Goal: Information Seeking & Learning: Compare options

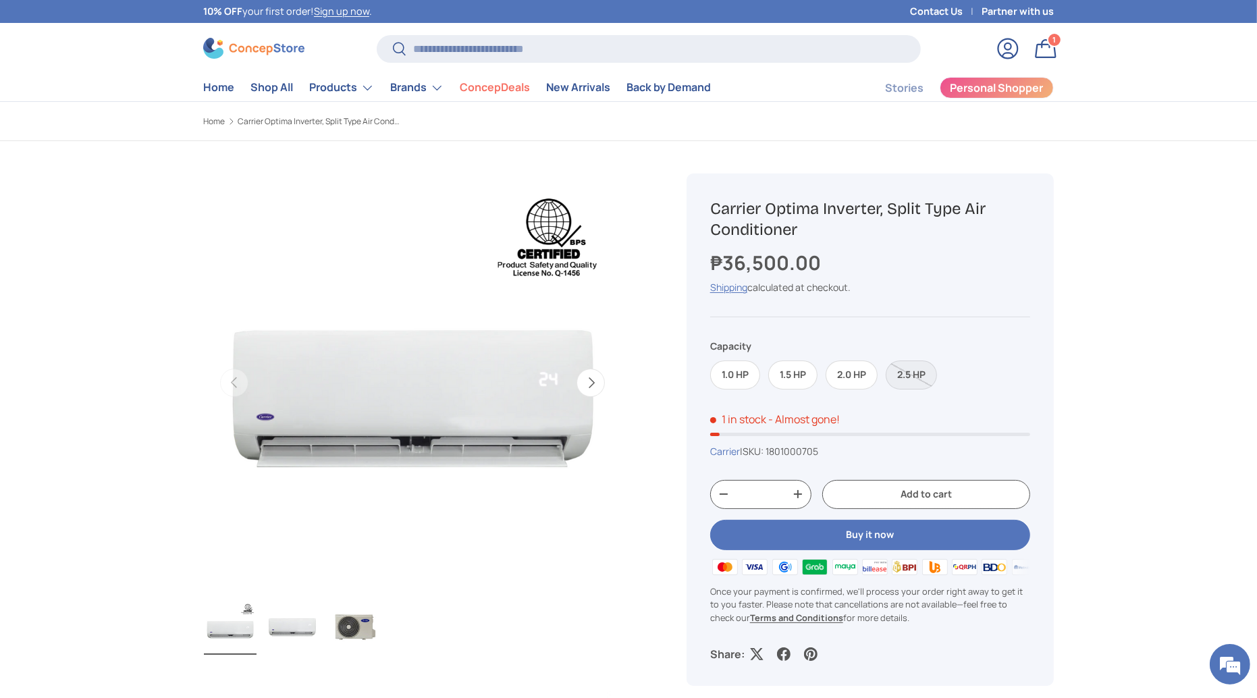
scroll to position [2487, 5521]
click at [435, 51] on input "Search" at bounding box center [649, 49] width 544 height 28
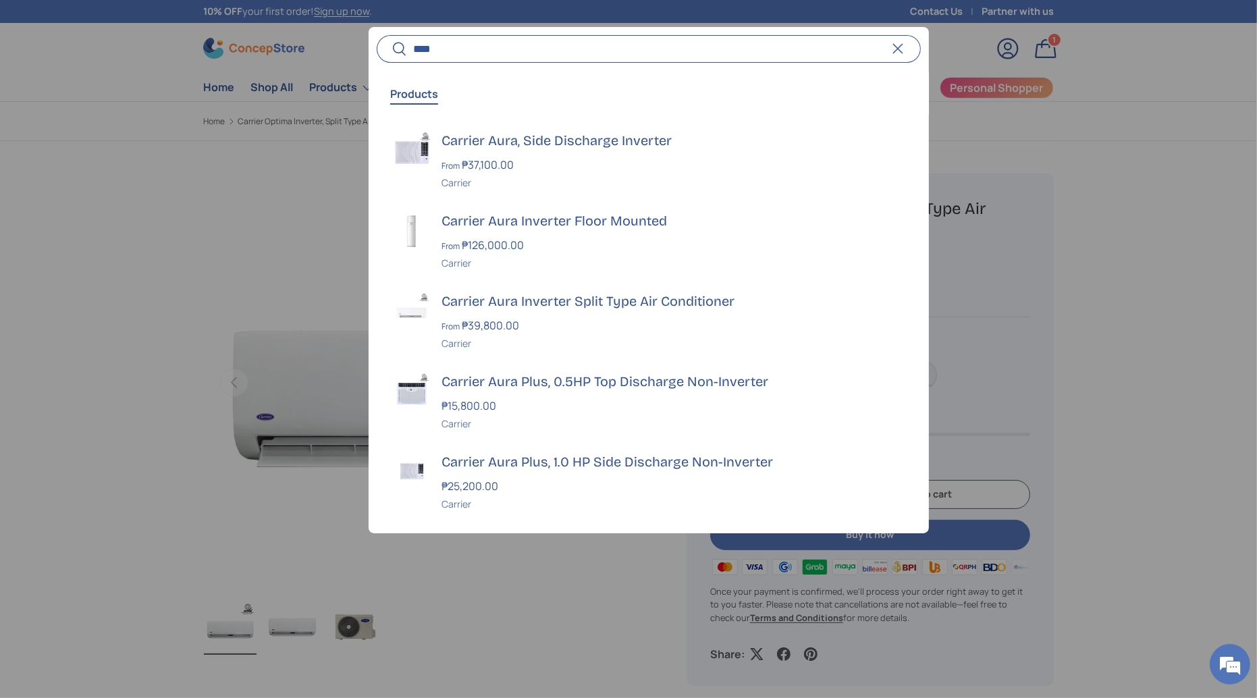
type input "****"
click at [377, 34] on button "Search" at bounding box center [392, 50] width 30 height 32
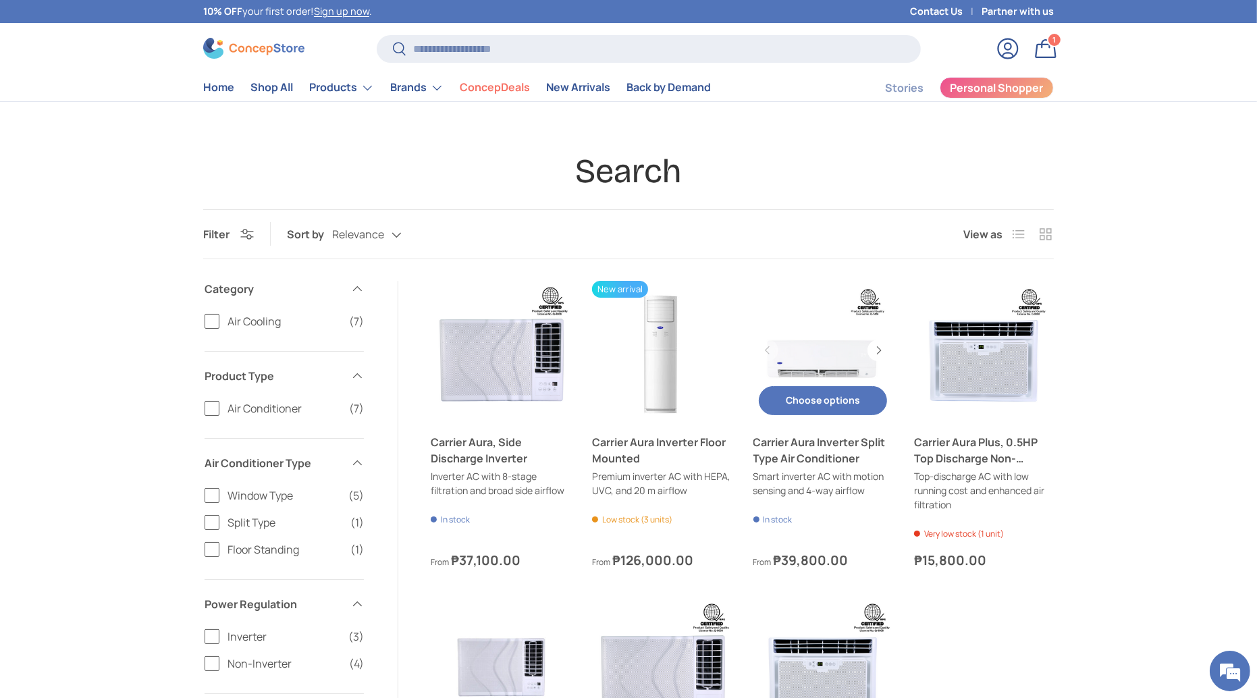
click at [807, 350] on link "Carrier Aura Inverter Split Type Air Conditioner" at bounding box center [824, 351] width 140 height 140
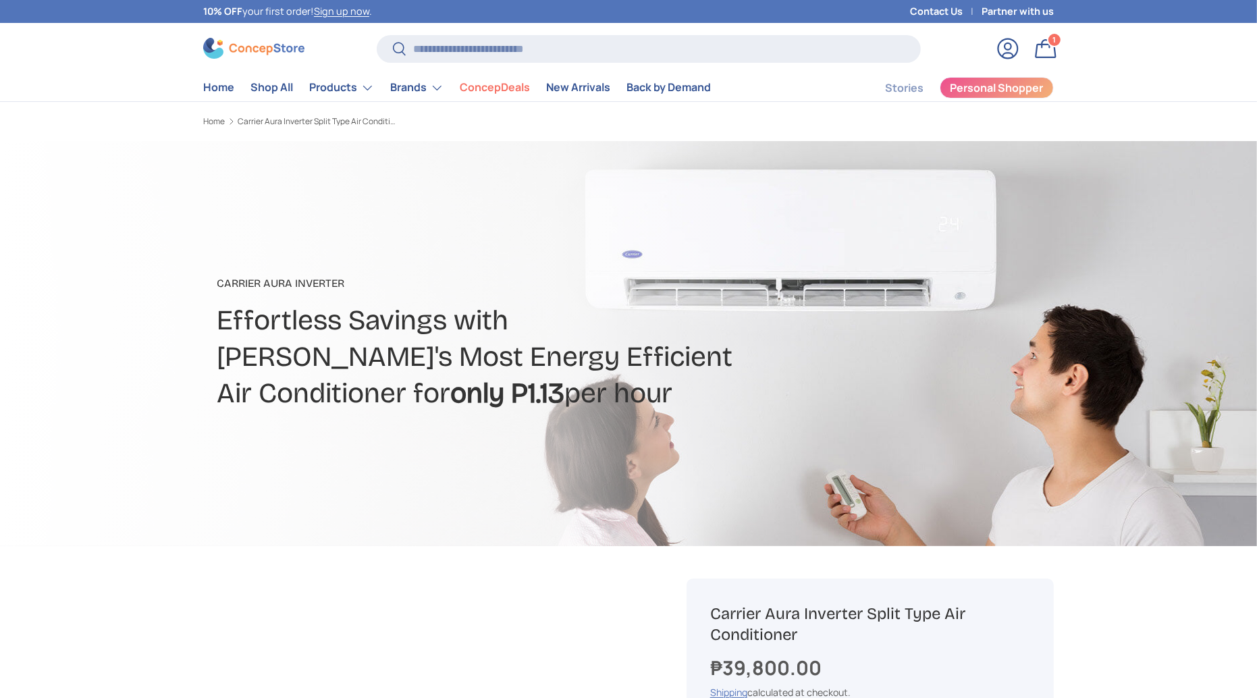
scroll to position [290, 0]
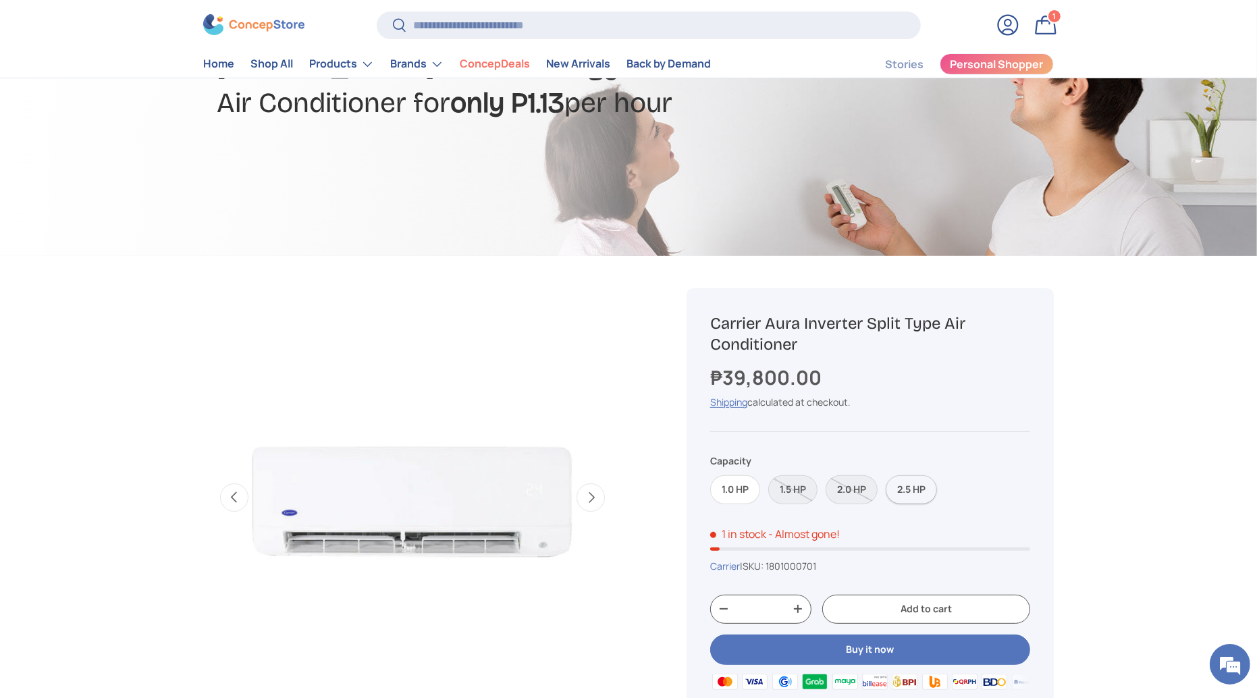
click at [907, 483] on label "2.5 HP" at bounding box center [911, 489] width 51 height 29
click at [557, 20] on input "Search" at bounding box center [649, 25] width 544 height 28
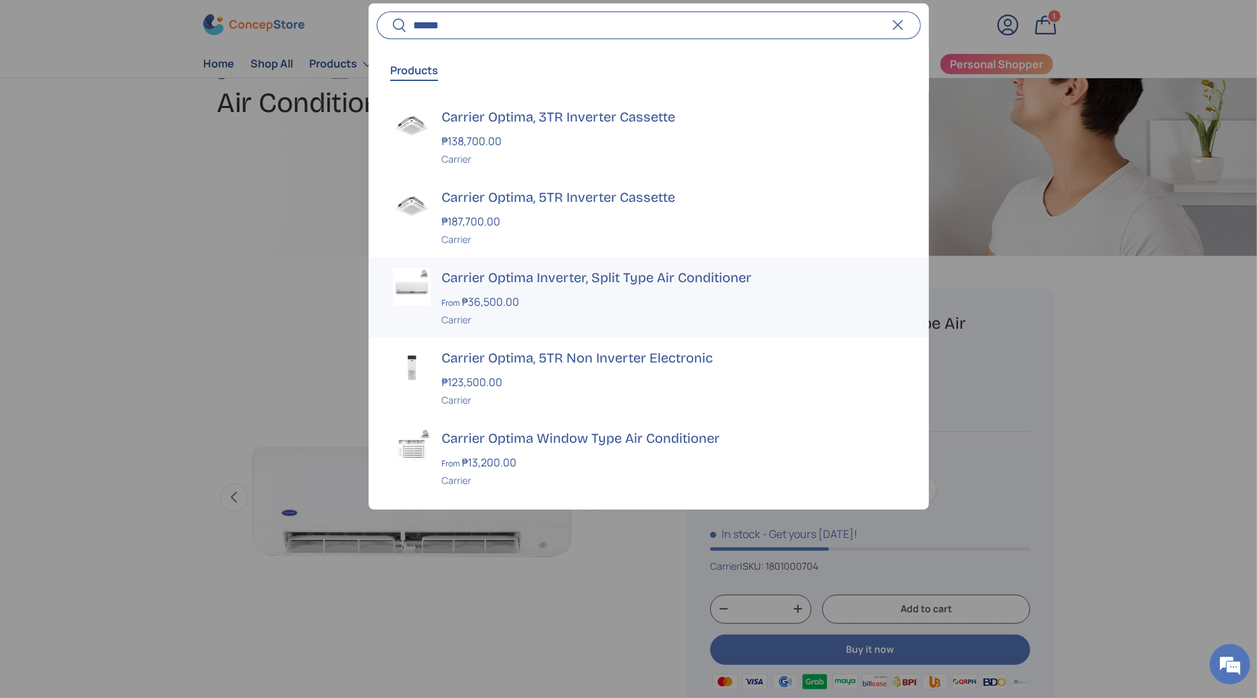
type input "******"
click at [556, 268] on h3 "Carrier Optima Inverter, Split Type Air Conditioner" at bounding box center [673, 277] width 463 height 19
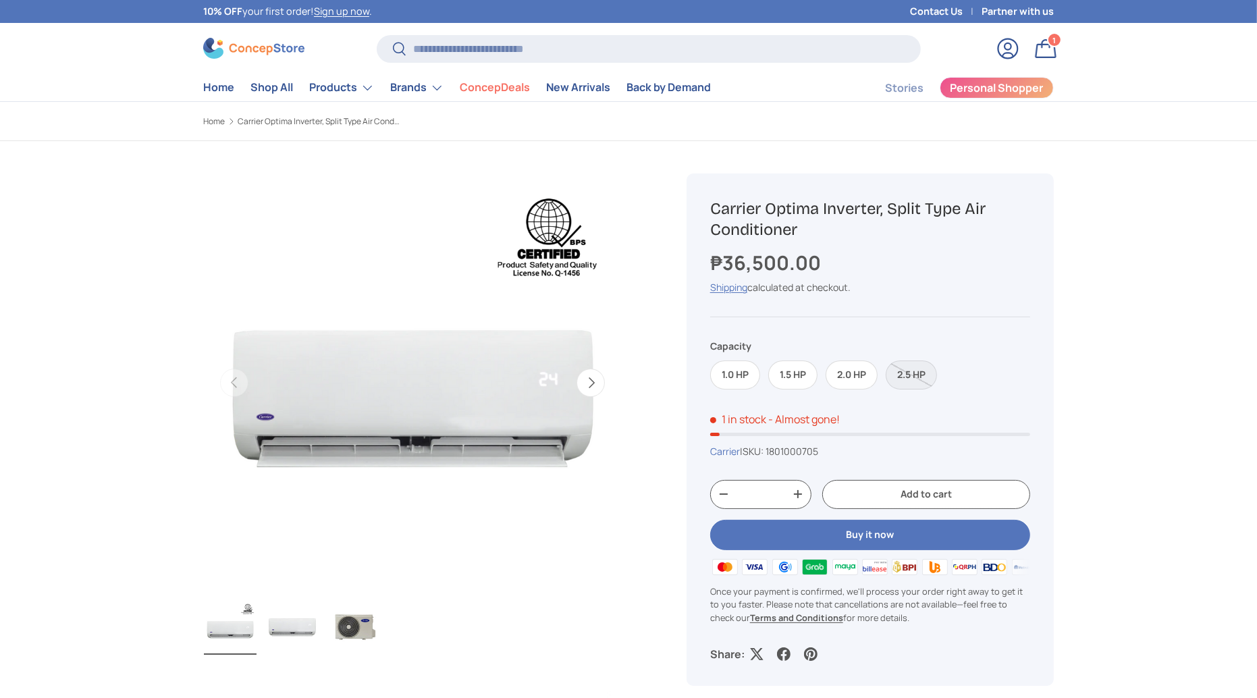
click at [901, 373] on label "2.5 HP" at bounding box center [911, 375] width 51 height 29
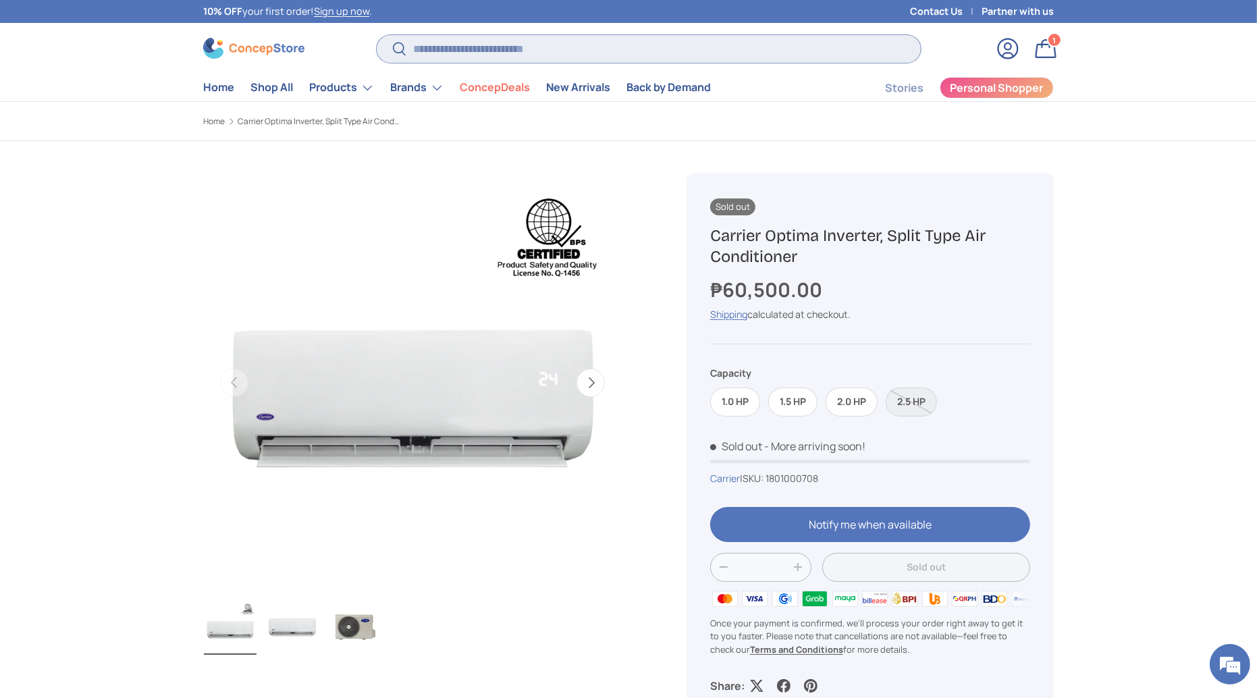
click at [675, 58] on input "Search" at bounding box center [649, 49] width 544 height 28
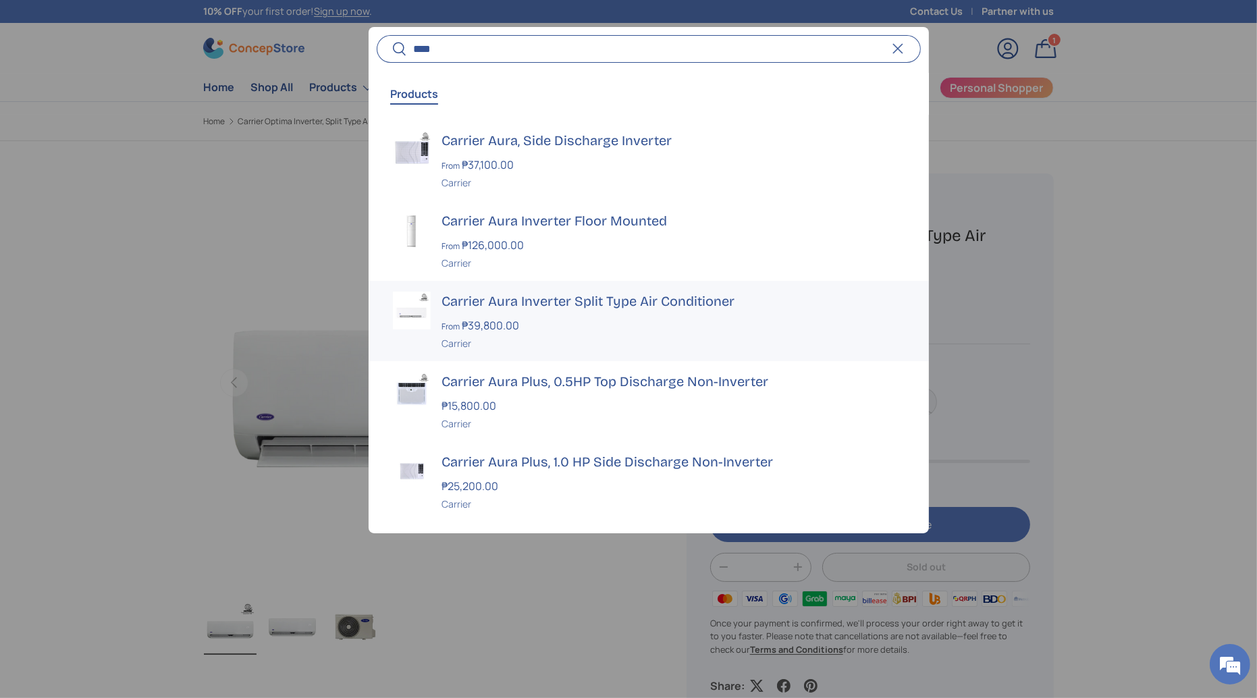
type input "****"
click at [577, 309] on h3 "Carrier Aura Inverter Split Type Air Conditioner" at bounding box center [673, 301] width 463 height 19
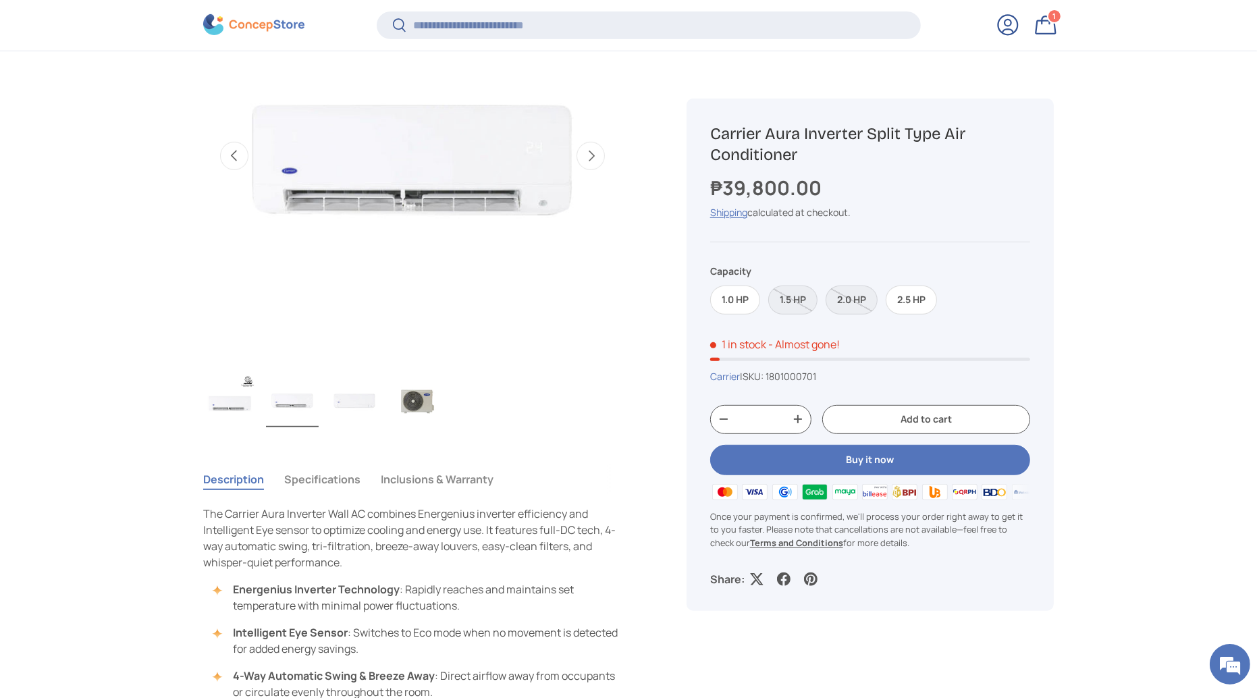
scroll to position [905, 0]
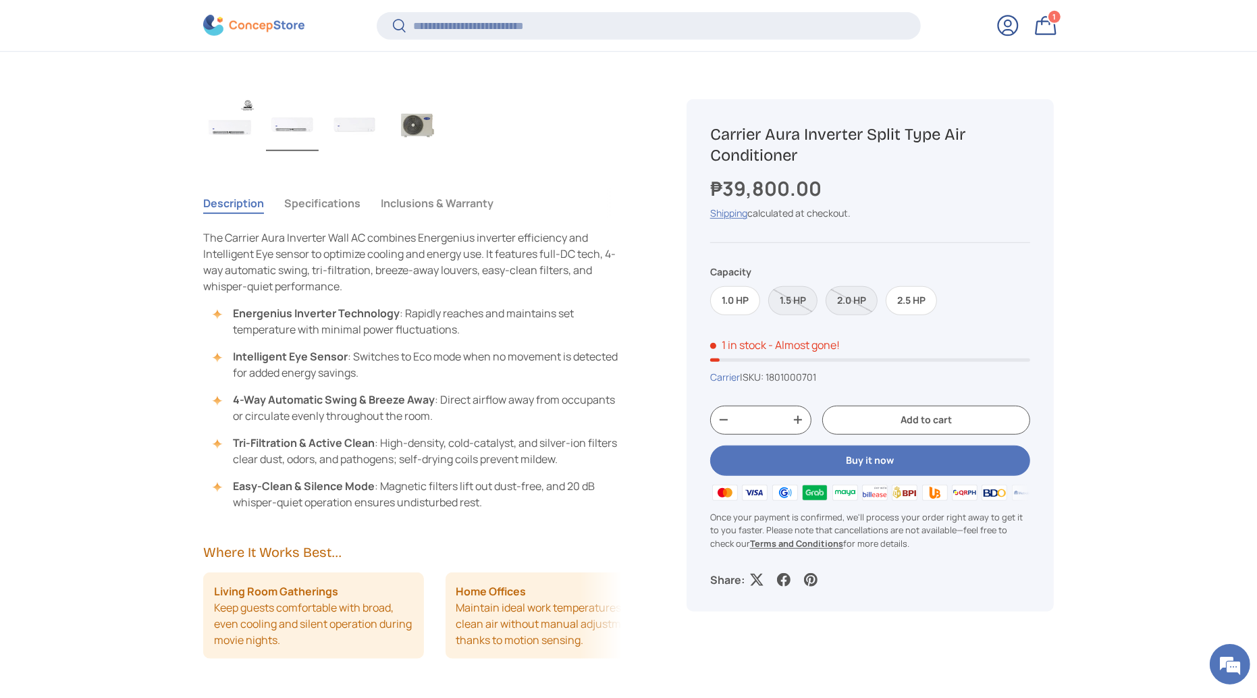
click at [318, 190] on button "Specifications" at bounding box center [322, 203] width 76 height 31
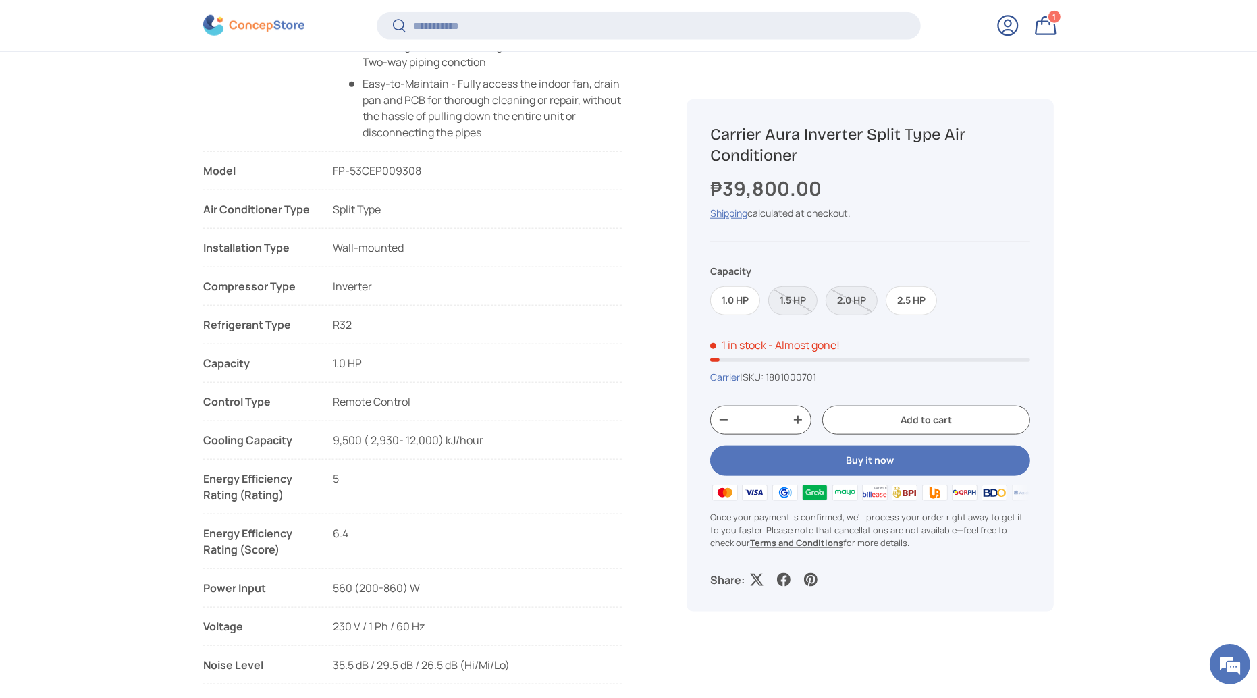
scroll to position [1568, 0]
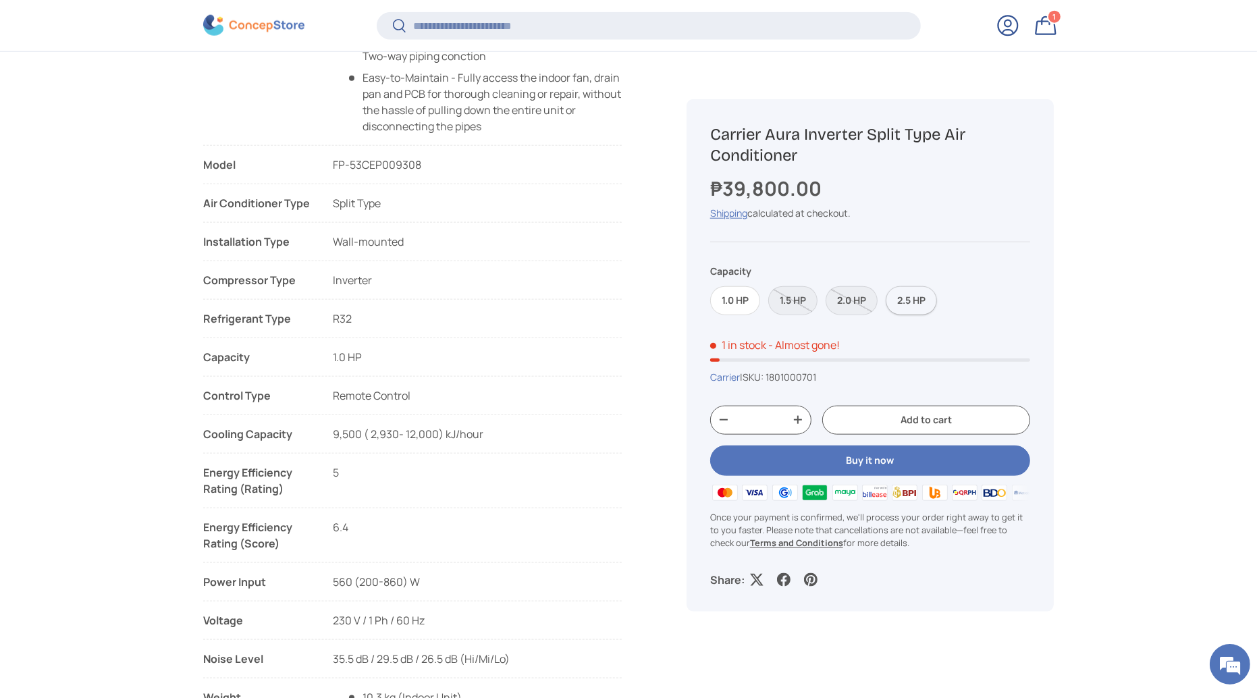
click at [897, 300] on label "2.5 HP" at bounding box center [911, 300] width 51 height 29
click at [687, 32] on input "Search" at bounding box center [649, 25] width 544 height 28
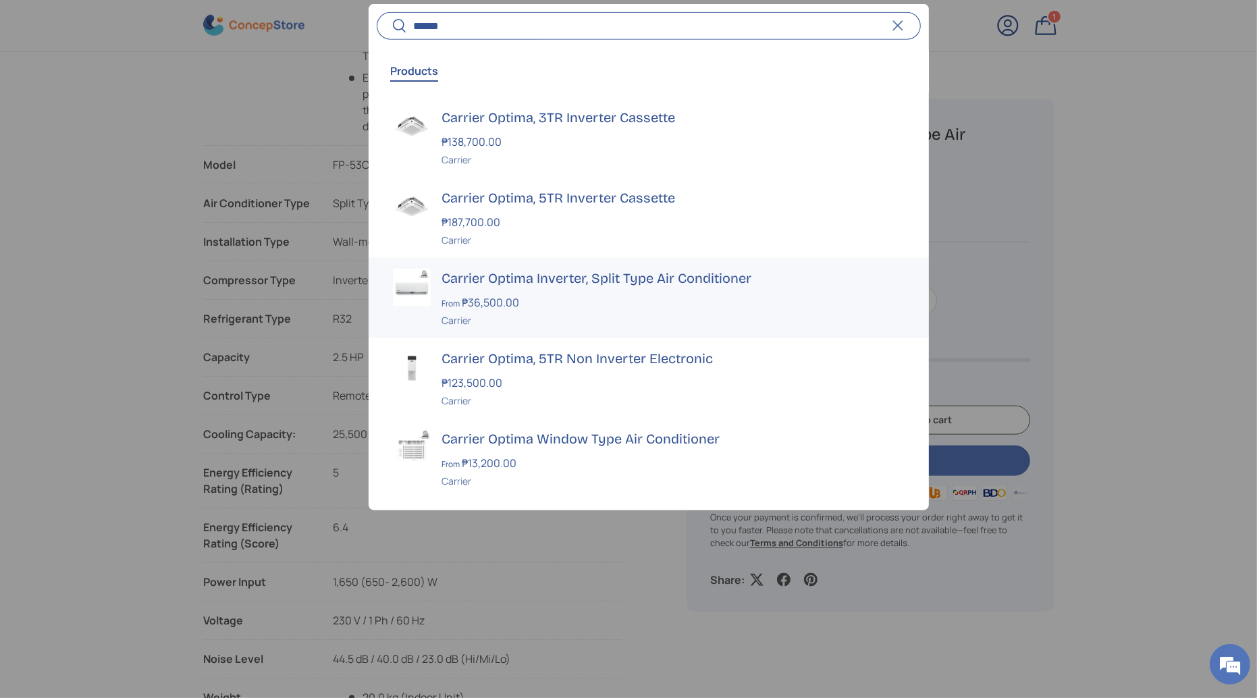
type input "******"
click at [480, 272] on h3 "Carrier Optima Inverter, Split Type Air Conditioner" at bounding box center [673, 277] width 463 height 19
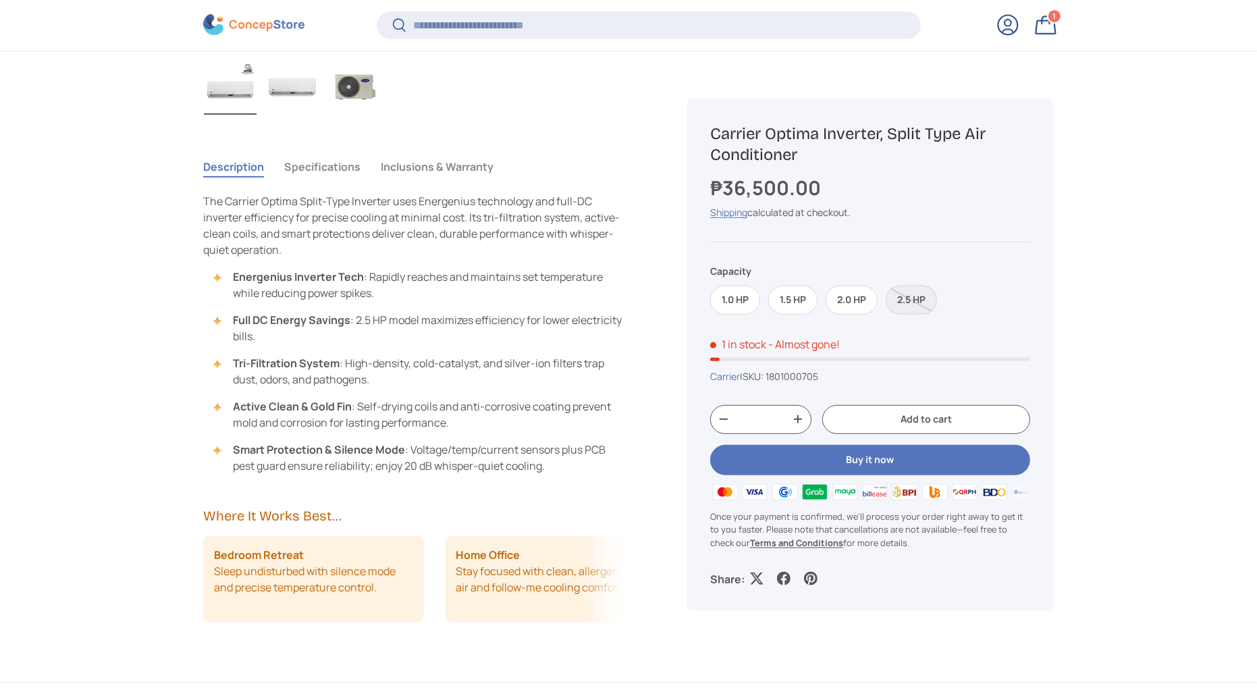
scroll to position [3175, 5521]
click at [327, 174] on button "Specifications" at bounding box center [322, 166] width 76 height 31
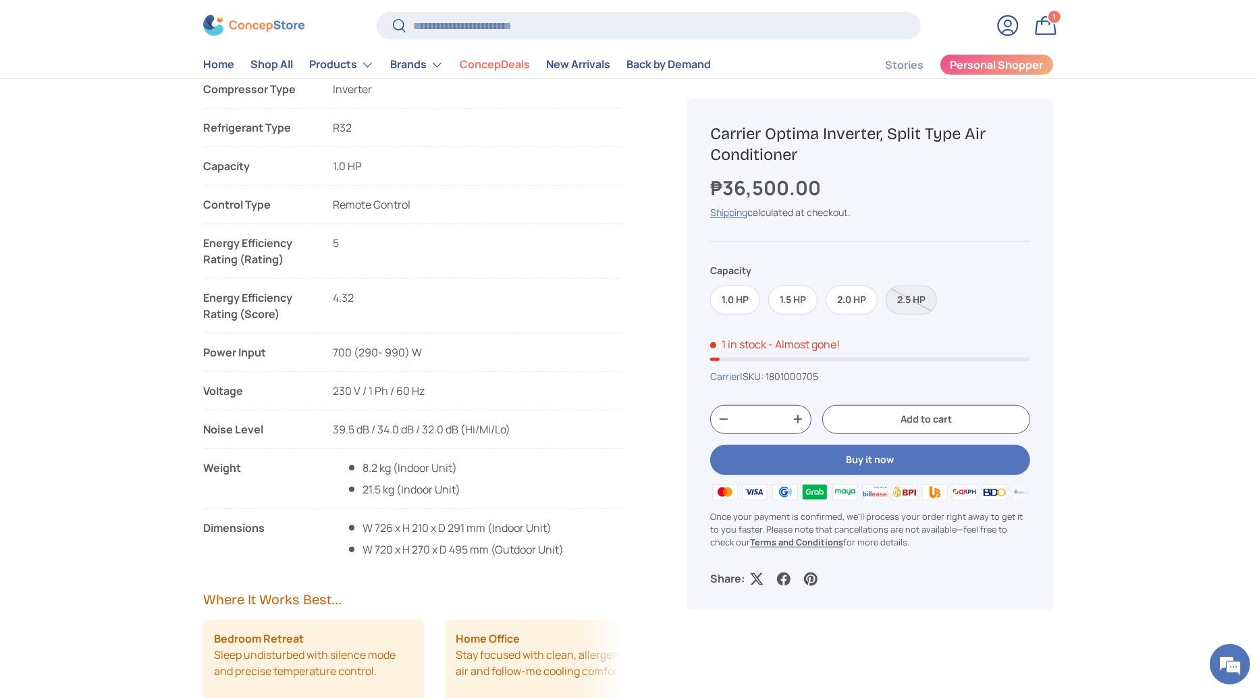
scroll to position [873, 0]
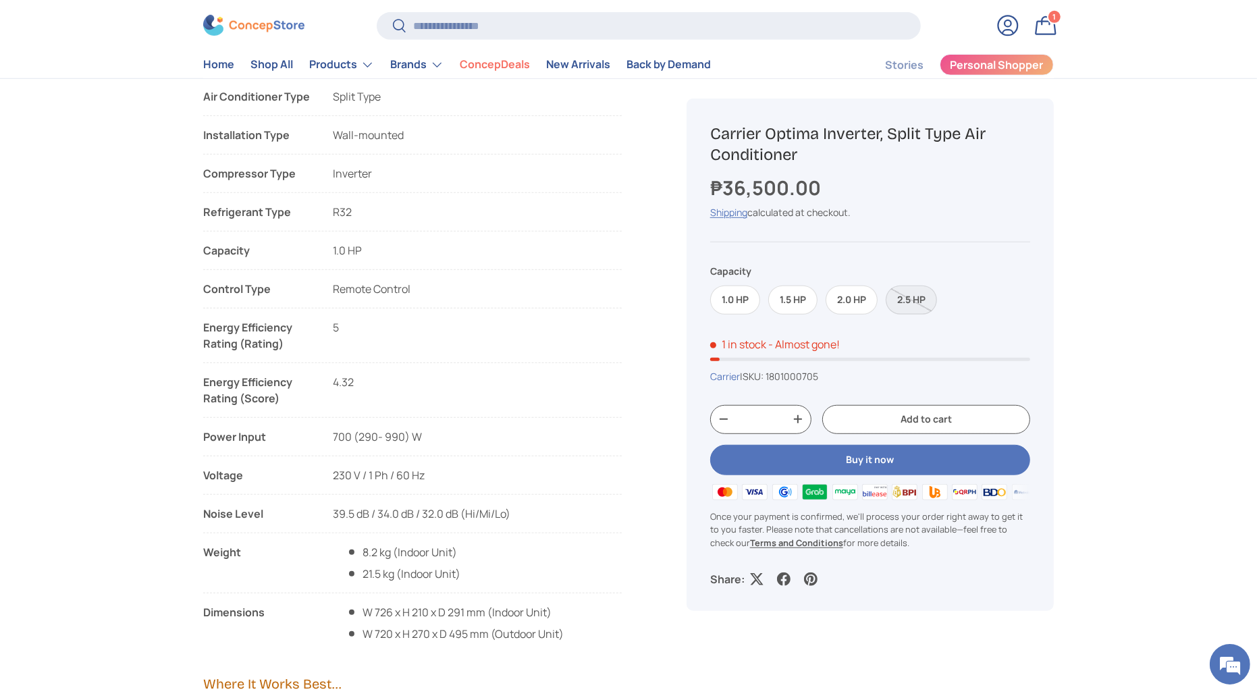
click at [908, 300] on label "2.5 HP" at bounding box center [911, 300] width 51 height 29
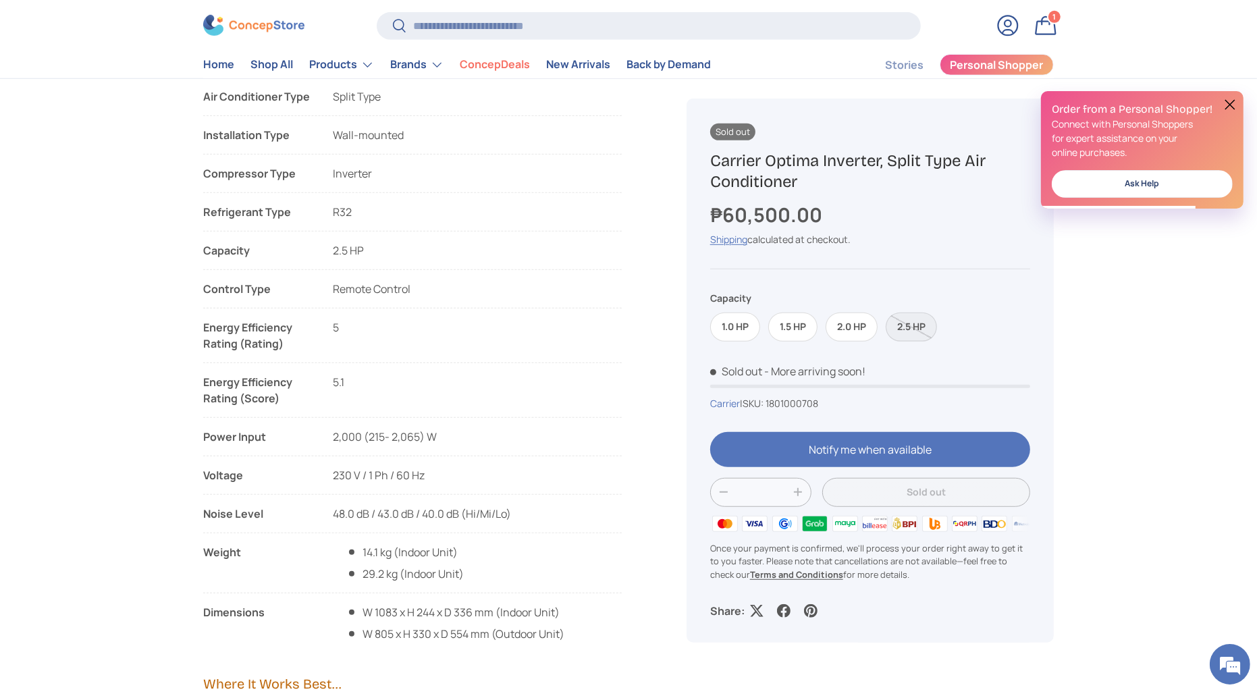
click at [911, 328] on label "2.5 HP" at bounding box center [911, 327] width 51 height 29
click at [855, 329] on label "2.0 HP" at bounding box center [852, 327] width 52 height 29
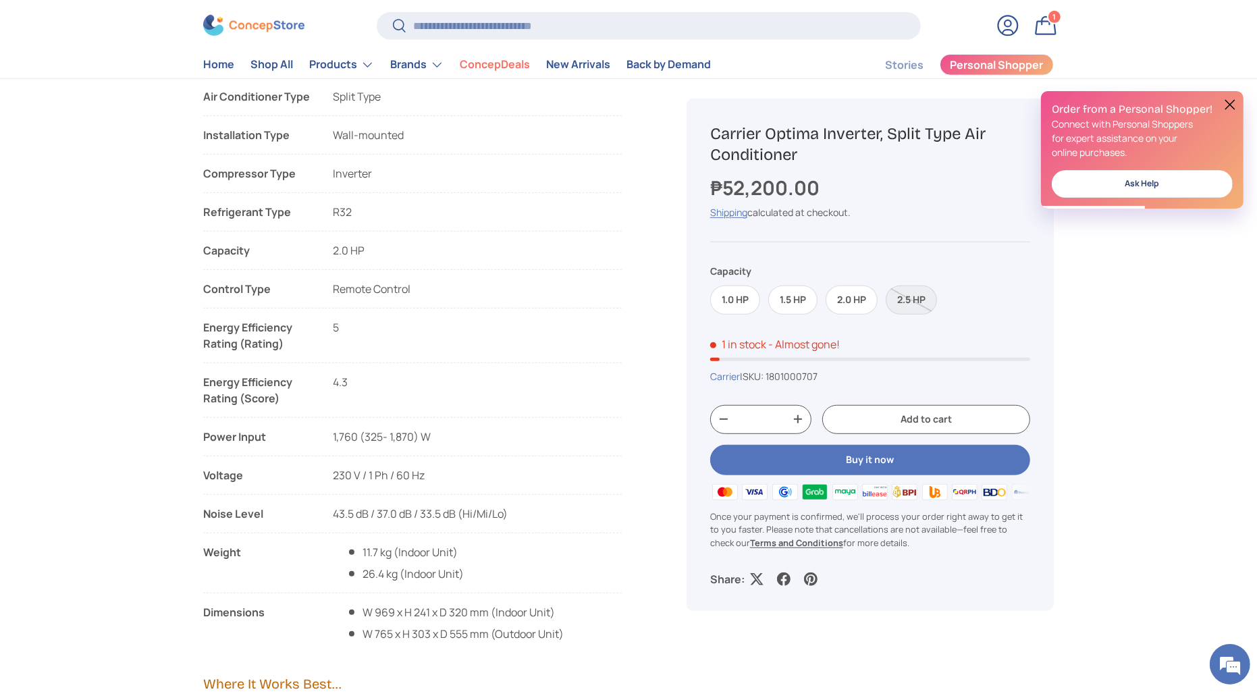
click at [912, 329] on div "Sold out Carrier Optima Inverter, Split Type Air Conditioner ₱52,200.00 Unit pr…" at bounding box center [870, 355] width 367 height 512
click at [910, 306] on label "2.5 HP" at bounding box center [911, 300] width 51 height 29
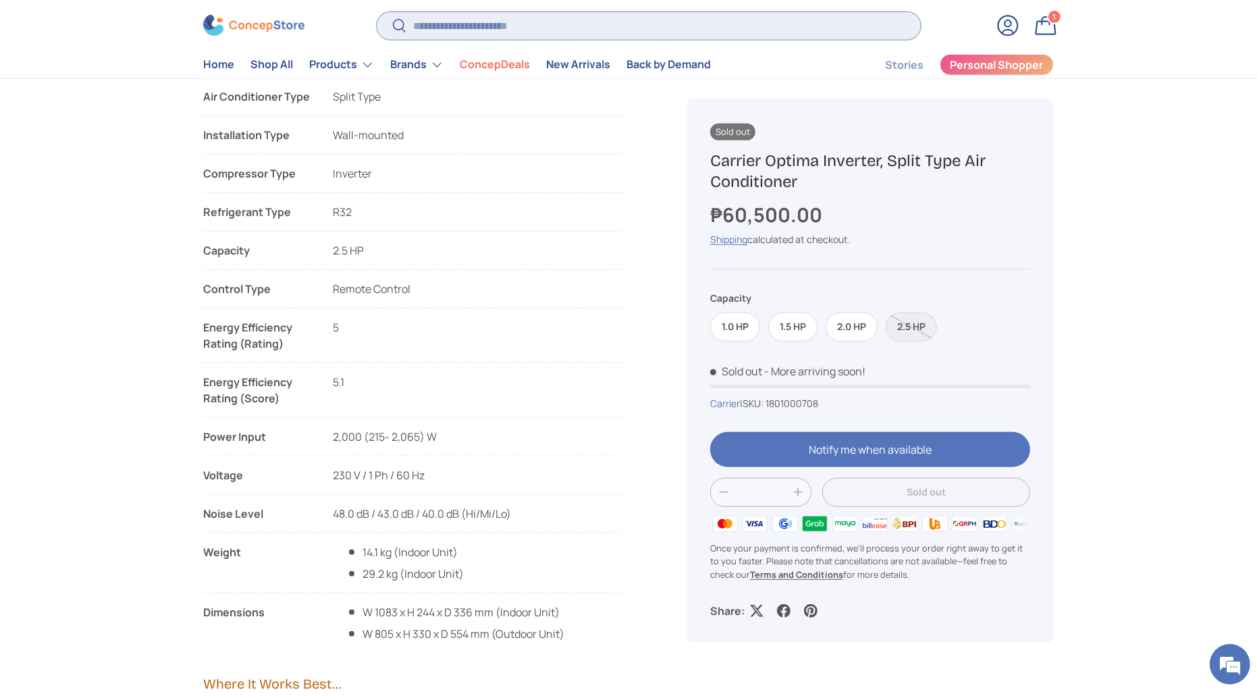
click at [438, 30] on input "Search" at bounding box center [649, 25] width 544 height 28
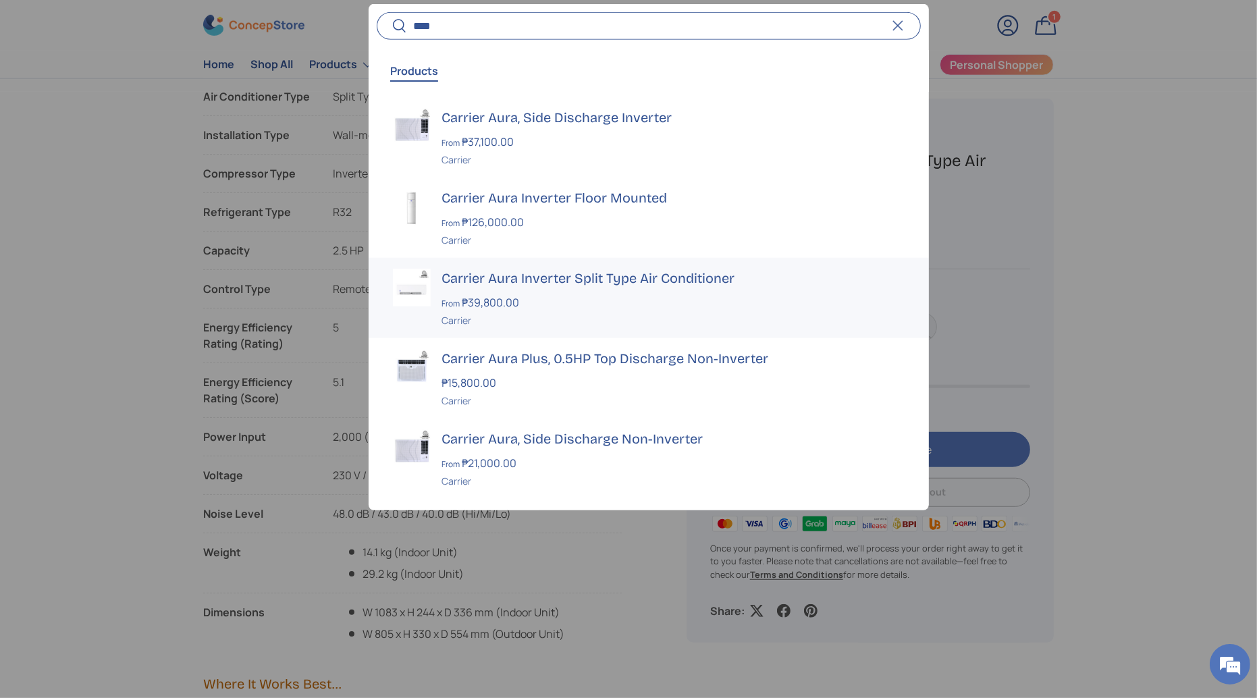
type input "****"
click at [471, 282] on h3 "Carrier Aura Inverter Split Type Air Conditioner" at bounding box center [673, 277] width 463 height 19
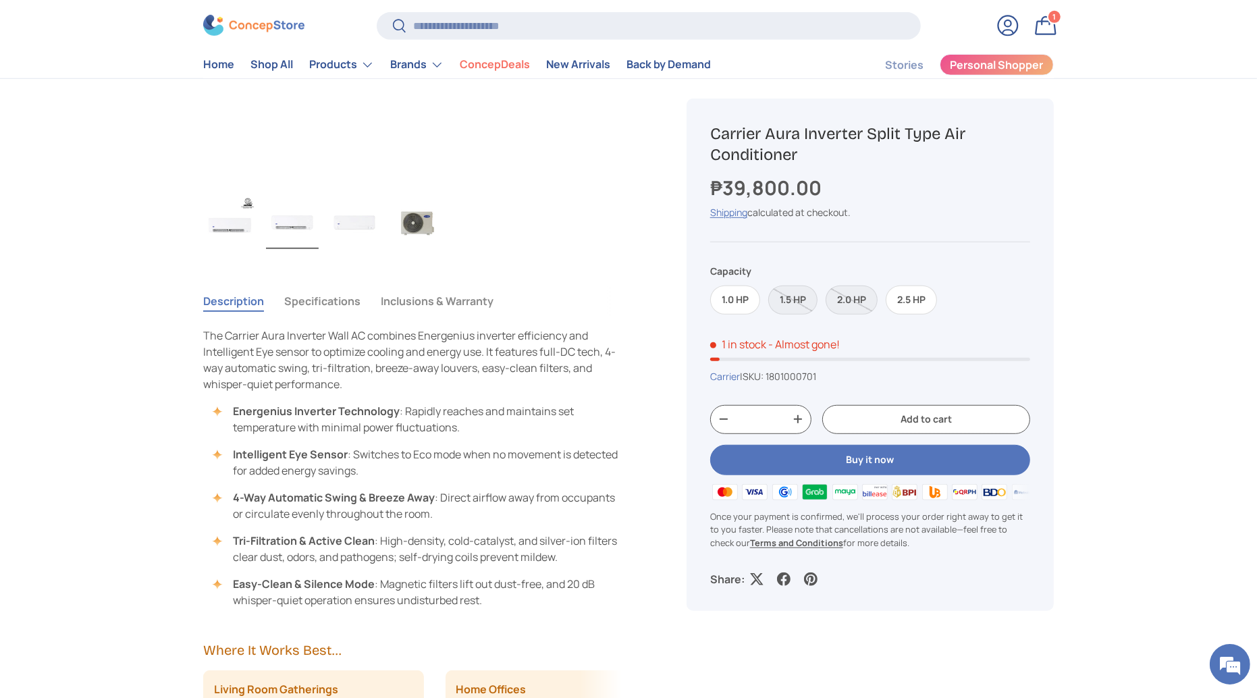
scroll to position [734, 0]
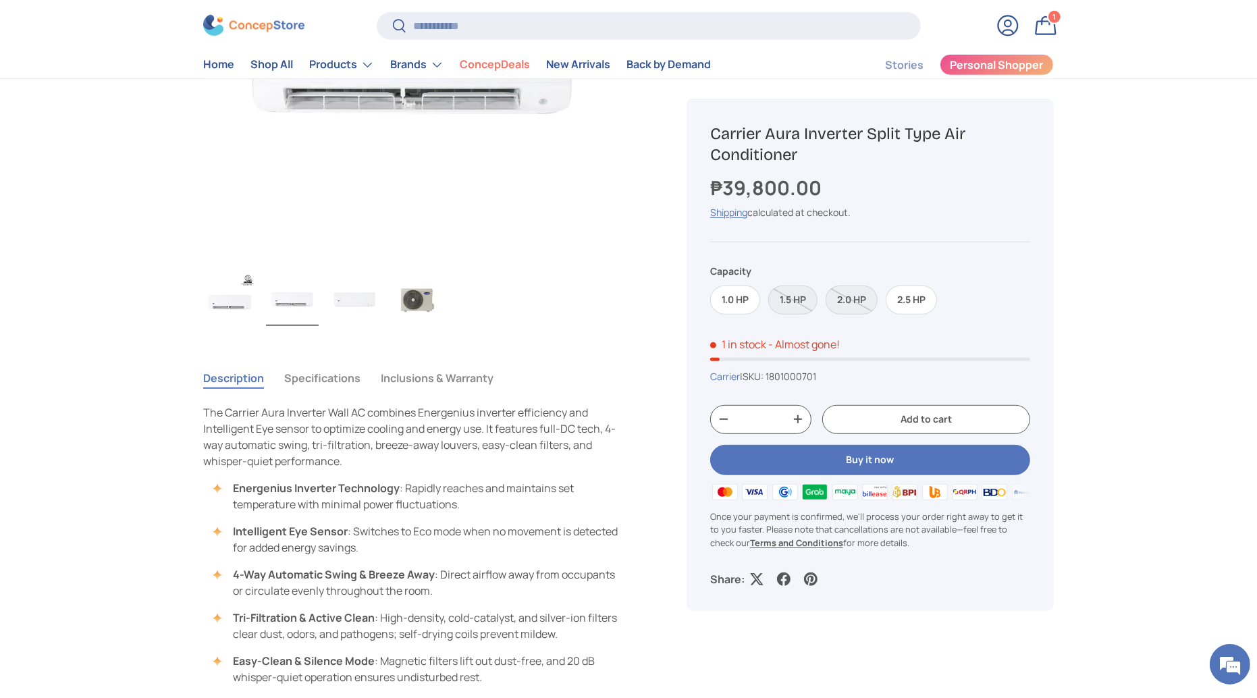
click at [317, 375] on button "Specifications" at bounding box center [322, 378] width 76 height 31
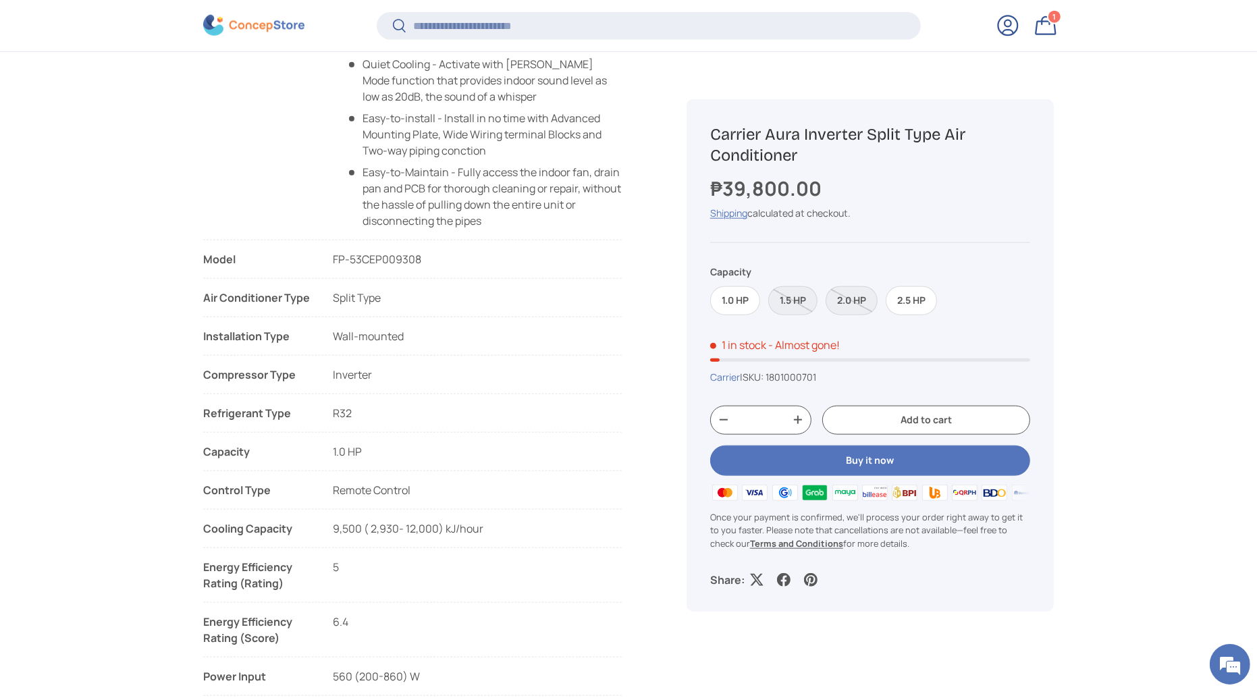
scroll to position [1477, 0]
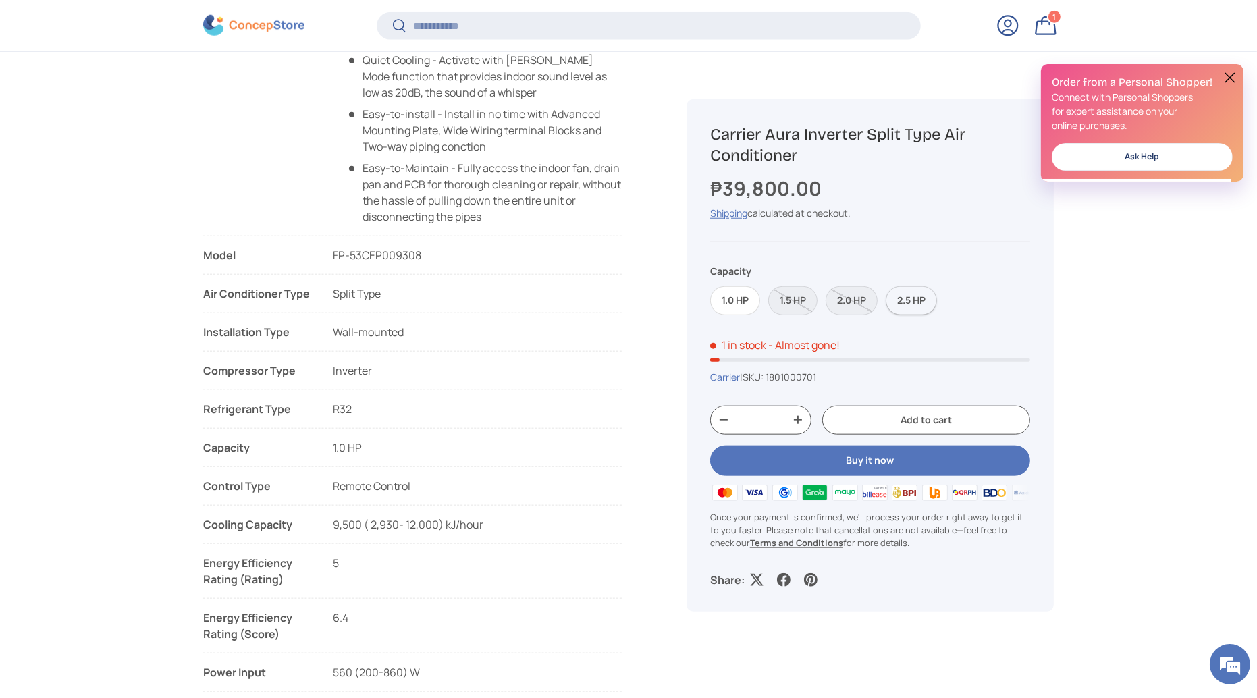
click at [909, 309] on label "2.5 HP" at bounding box center [911, 300] width 51 height 29
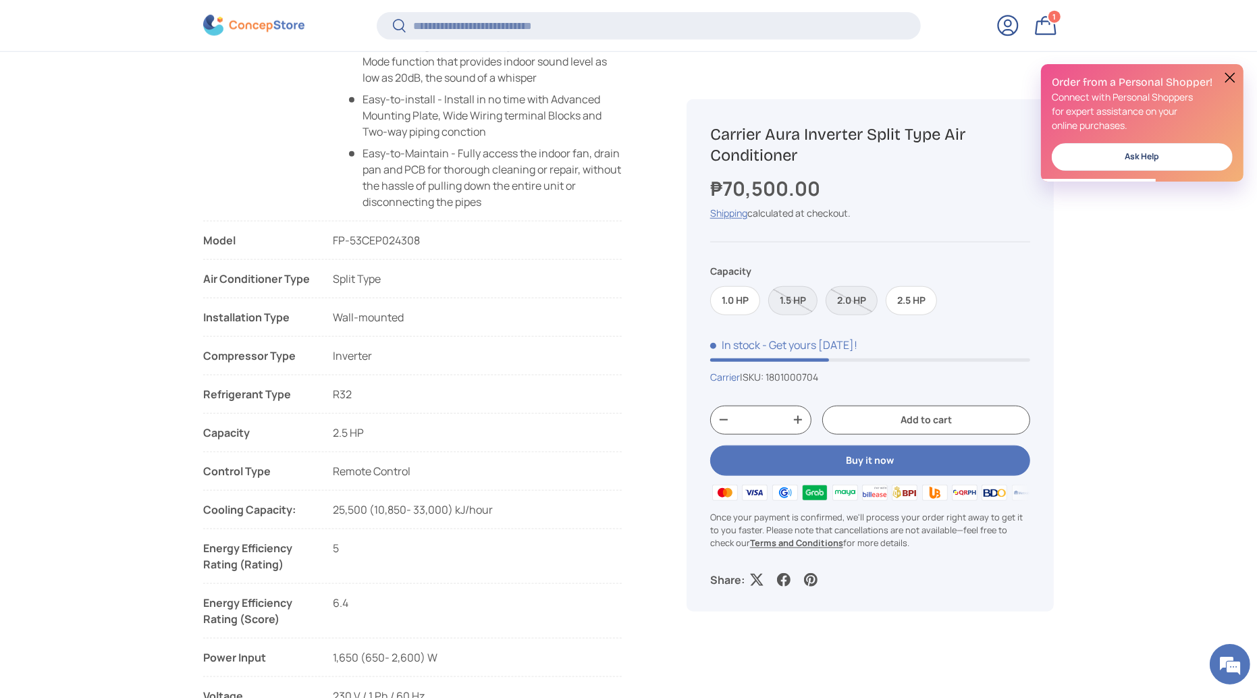
scroll to position [1493, 0]
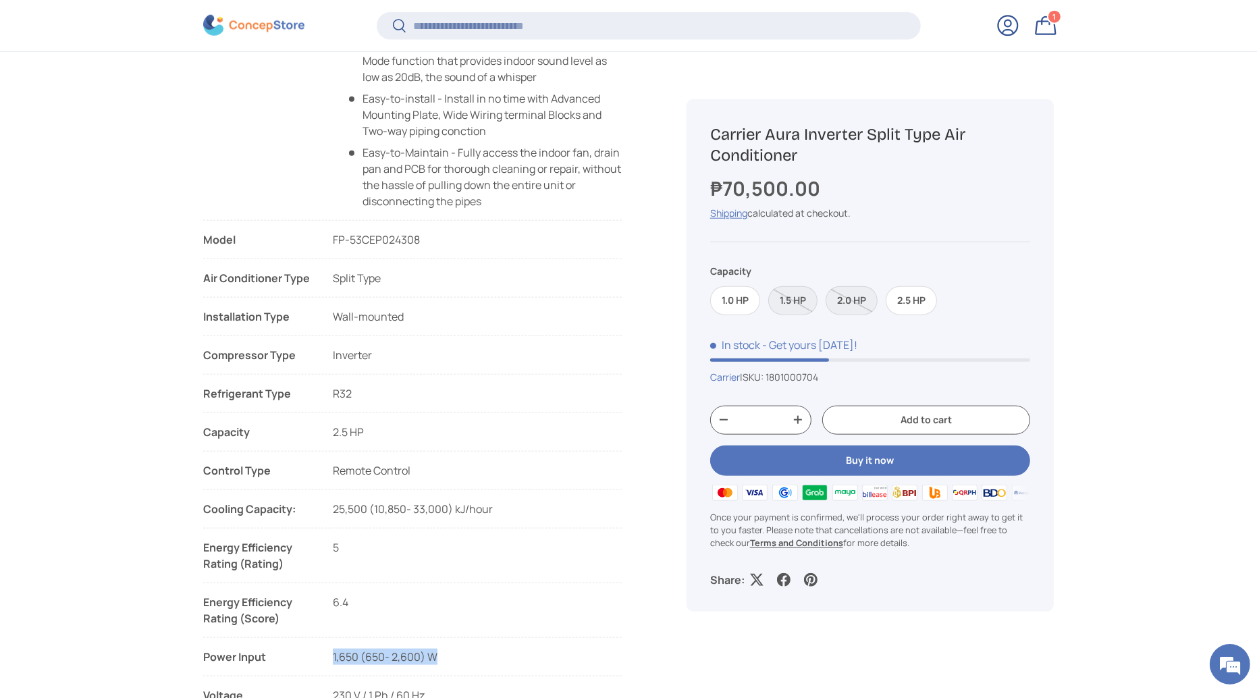
drag, startPoint x: 442, startPoint y: 650, endPoint x: 333, endPoint y: 653, distance: 109.4
click at [333, 653] on li "Power Input 560 (200-860) W 865 (130- 1,150) W 1,295 (290- 1,560) W 1,650 (650-…" at bounding box center [412, 663] width 419 height 28
copy span "1,650 (650- 2,600) W"
click at [702, 32] on input "Search" at bounding box center [649, 25] width 544 height 28
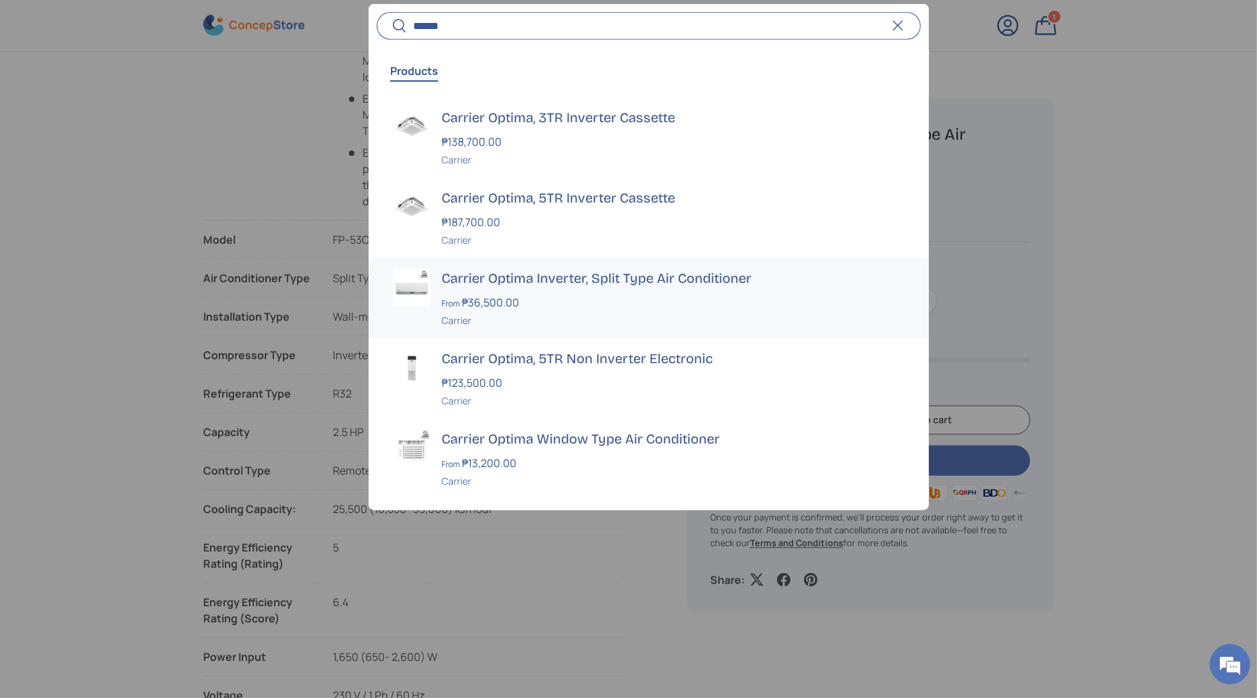
type input "******"
click at [562, 302] on div "From ₱36,500.00" at bounding box center [673, 302] width 463 height 16
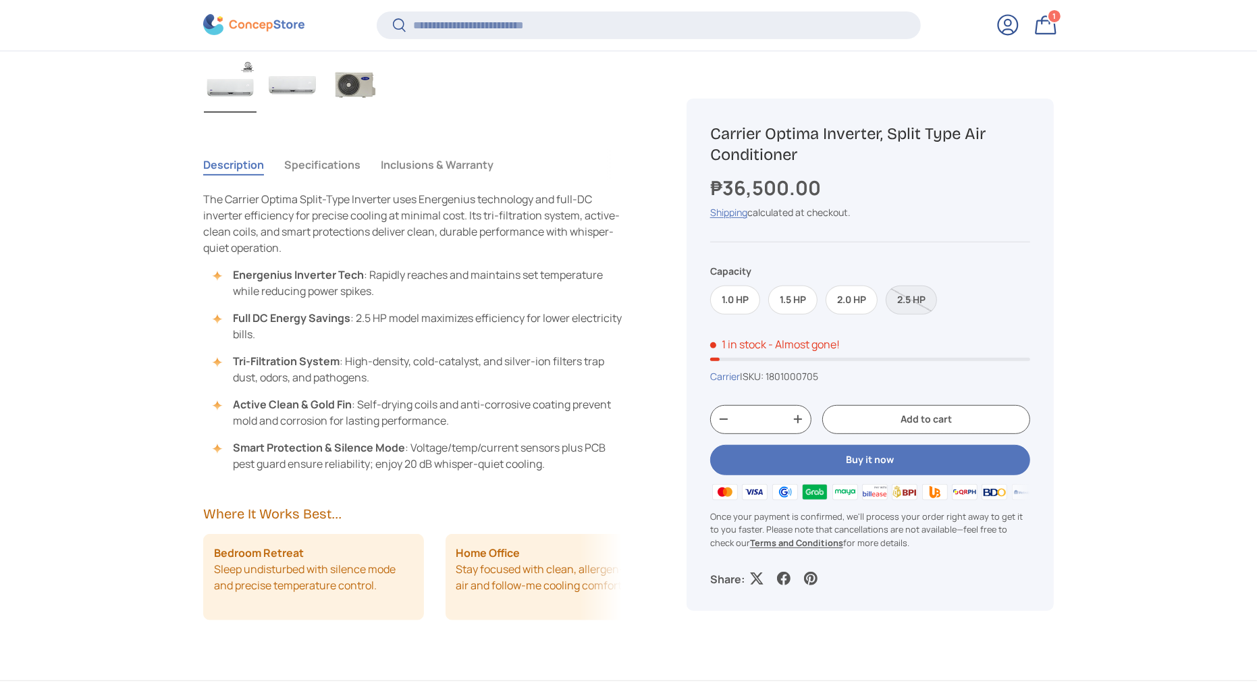
scroll to position [3175, 5521]
click at [352, 163] on button "Specifications" at bounding box center [322, 164] width 76 height 31
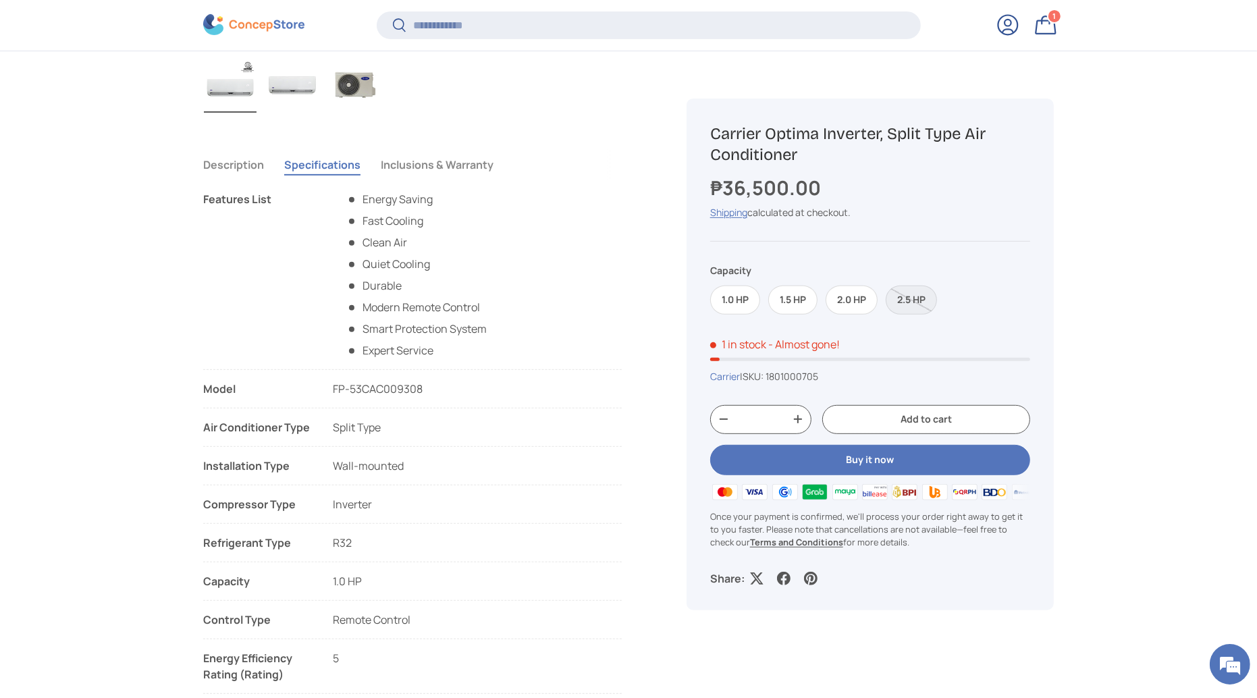
scroll to position [1078, 0]
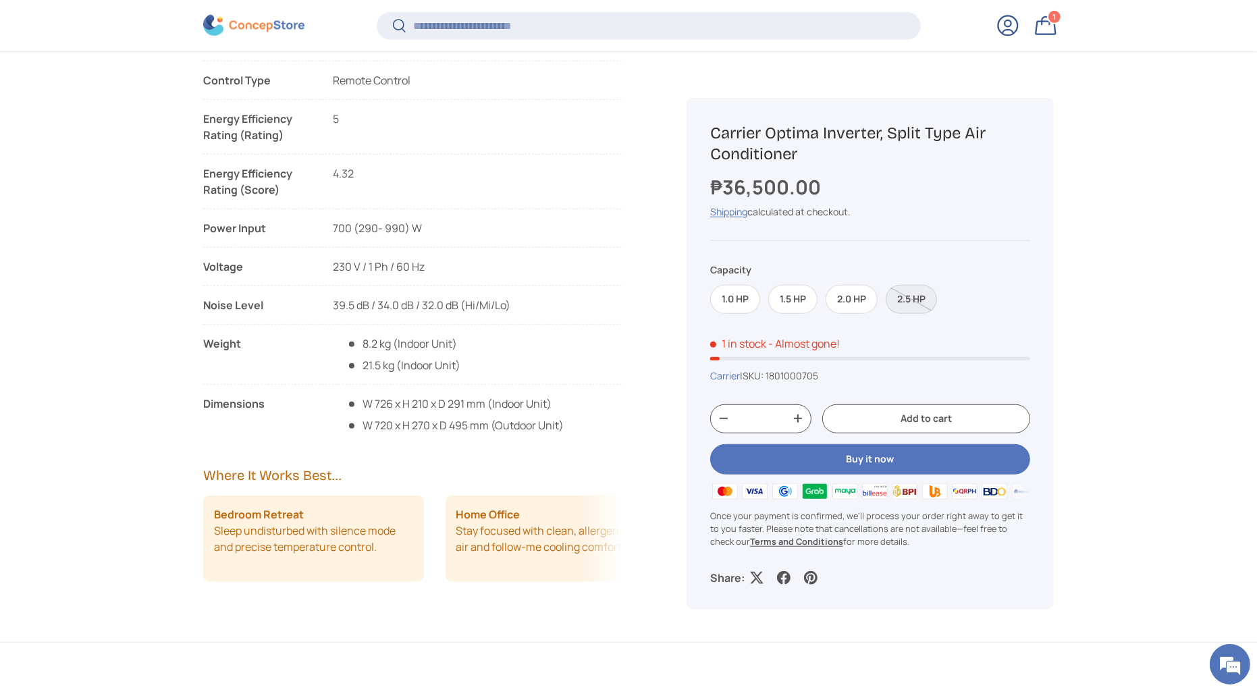
click at [926, 297] on label "2.5 HP" at bounding box center [911, 299] width 51 height 29
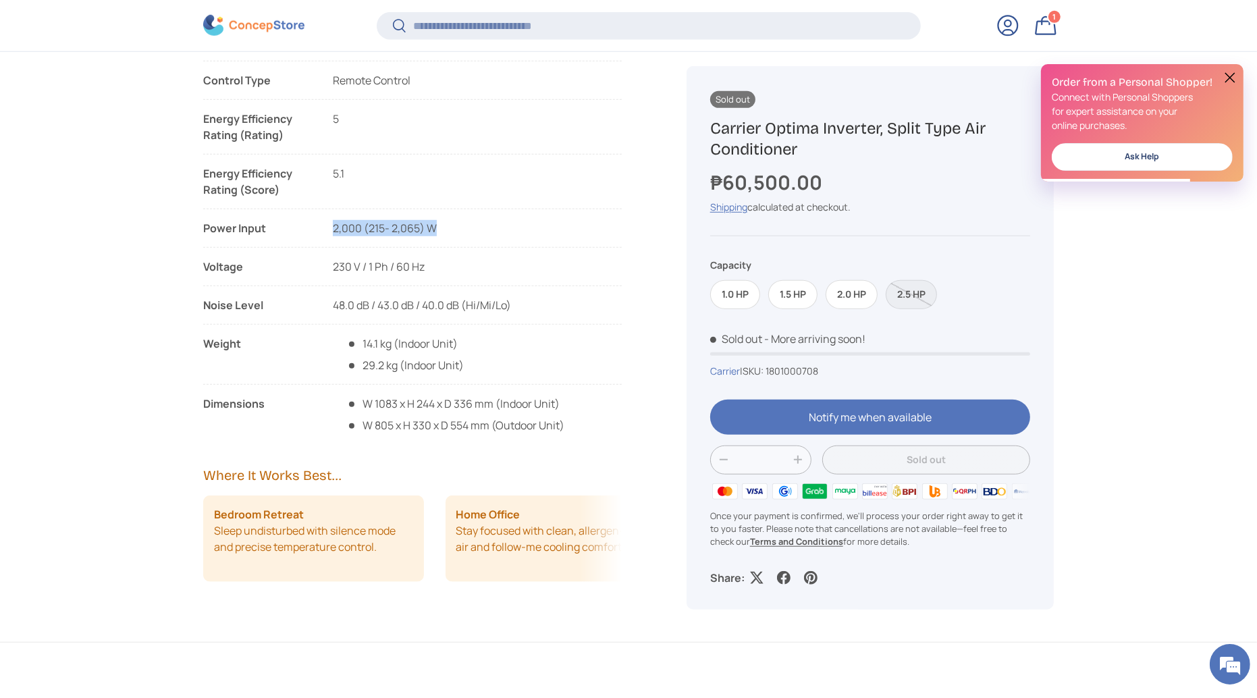
drag, startPoint x: 446, startPoint y: 229, endPoint x: 334, endPoint y: 230, distance: 111.4
click at [334, 230] on li "Power Input 700 (290- 990) W 1,030 (290- 1,210) W 1,760 (325- 1,870) W 2,000 (2…" at bounding box center [412, 234] width 419 height 28
copy span "2,000 (215- 2,065) W"
